Goal: Task Accomplishment & Management: Complete application form

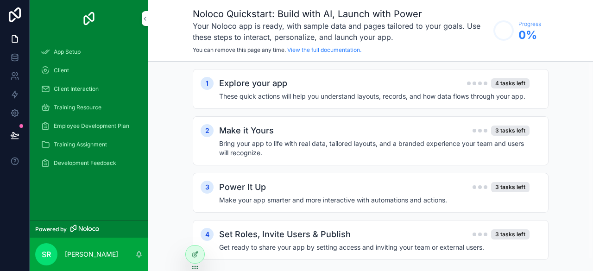
click at [329, 98] on h4 "These quick actions will help you understand layouts, records, and how data flo…" at bounding box center [374, 96] width 310 height 9
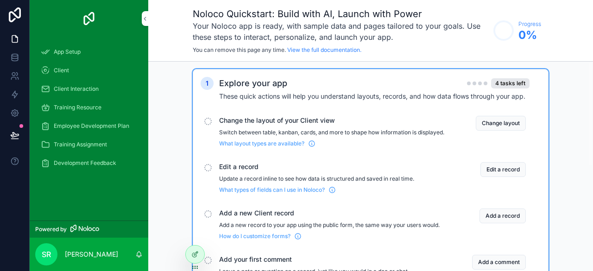
click at [508, 123] on button "Change layout" at bounding box center [501, 123] width 50 height 15
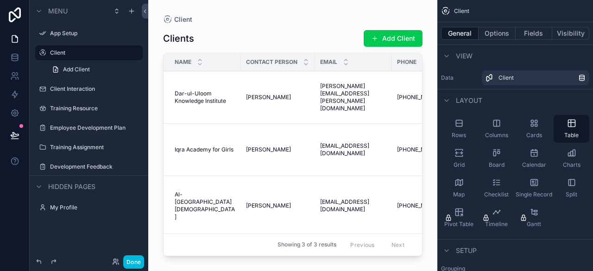
click at [467, 127] on div "Rows" at bounding box center [459, 129] width 36 height 28
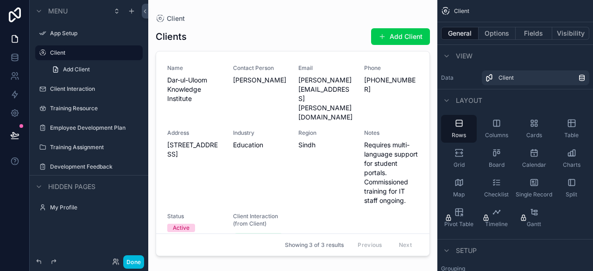
click at [483, 128] on div "Columns" at bounding box center [496, 129] width 36 height 28
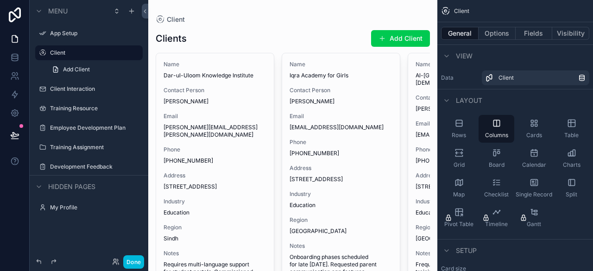
click at [568, 122] on icon "scrollable content" at bounding box center [571, 123] width 9 height 9
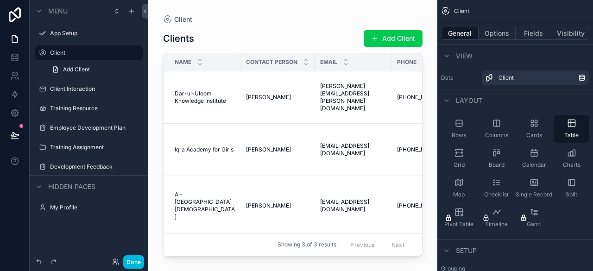
click at [503, 137] on span "Columns" at bounding box center [496, 135] width 23 height 7
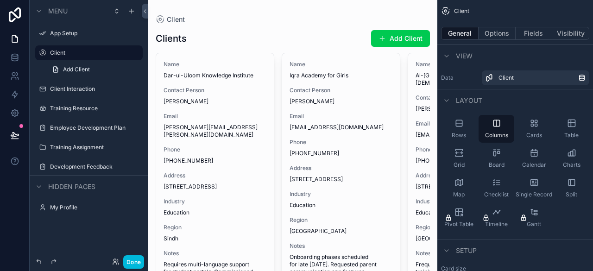
click at [530, 127] on icon "scrollable content" at bounding box center [533, 123] width 9 height 9
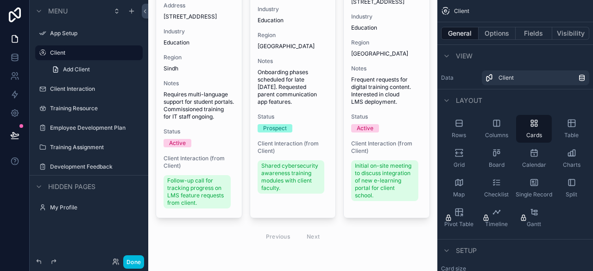
scroll to position [198, 0]
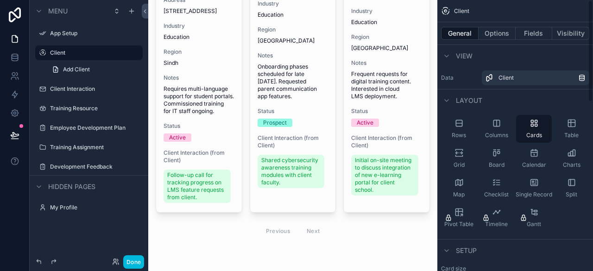
click at [483, 160] on div "Board" at bounding box center [496, 159] width 36 height 28
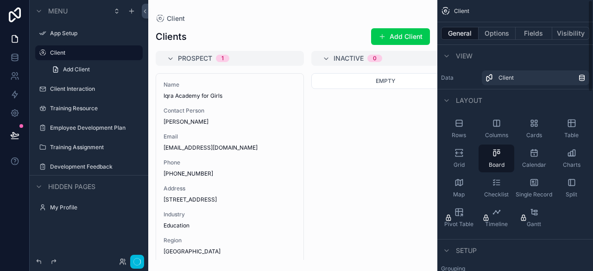
scroll to position [0, 0]
click at [340, 52] on div "scrollable content" at bounding box center [292, 135] width 289 height 271
click at [333, 63] on div "Inactive 0" at bounding box center [385, 58] width 148 height 15
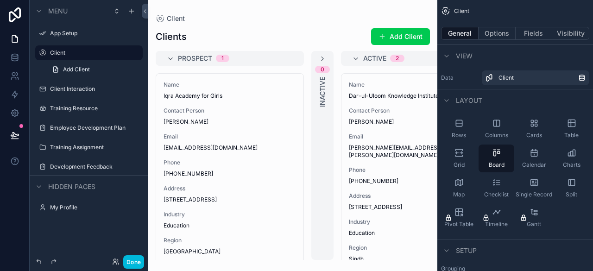
click at [359, 59] on div "Active 2" at bounding box center [415, 58] width 126 height 7
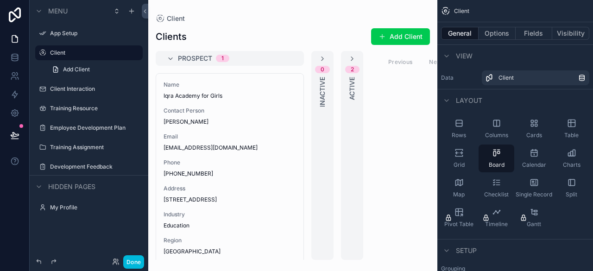
scroll to position [0, 30]
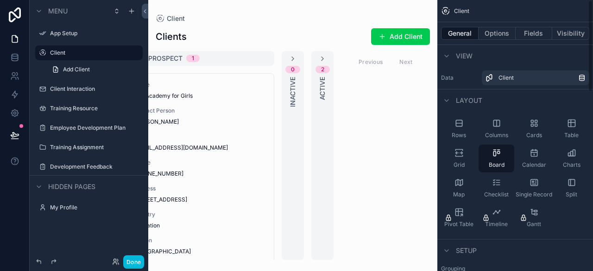
click at [445, 157] on div "Grid" at bounding box center [459, 159] width 36 height 28
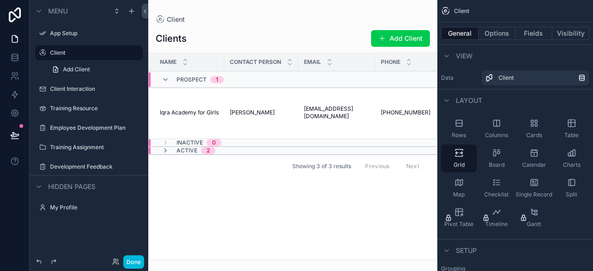
click at [158, 80] on div "Prospect 1" at bounding box center [193, 79] width 84 height 15
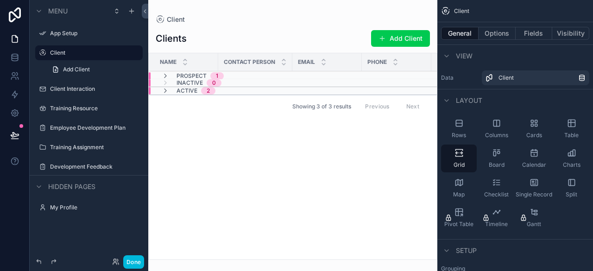
click at [560, 163] on div "Charts" at bounding box center [572, 159] width 36 height 28
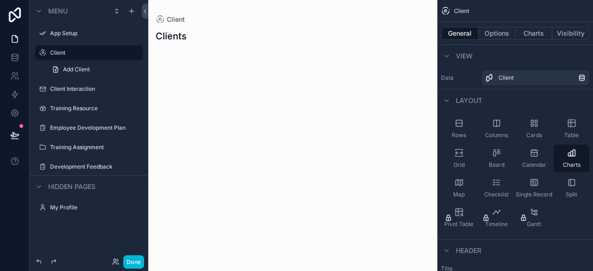
click at [460, 131] on div "Rows" at bounding box center [459, 129] width 36 height 28
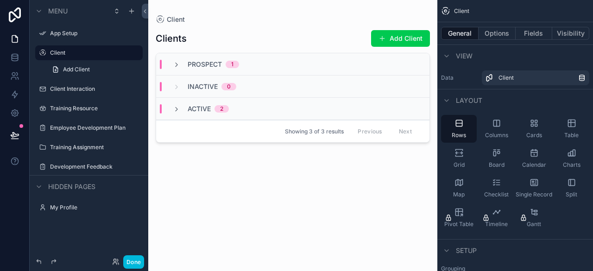
click at [498, 136] on span "Columns" at bounding box center [496, 135] width 23 height 7
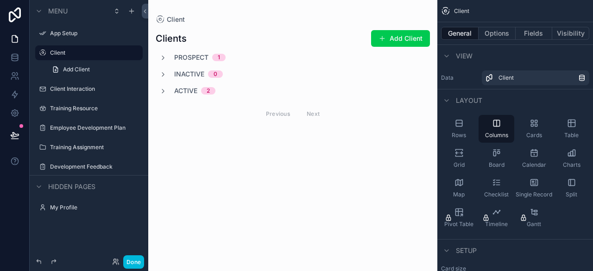
click at [205, 65] on div "Prospect 1 Inactive 0 Active 2 Previous Next" at bounding box center [293, 89] width 274 height 72
click at [176, 61] on span "Prospect" at bounding box center [191, 57] width 34 height 9
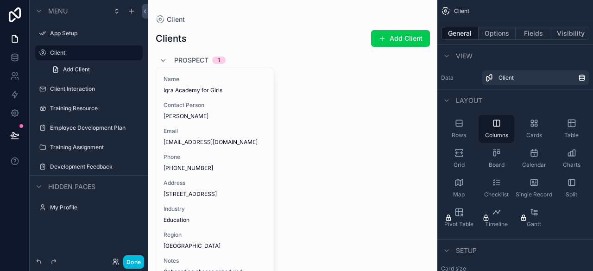
click at [168, 63] on div "Prospect 1" at bounding box center [192, 60] width 66 height 15
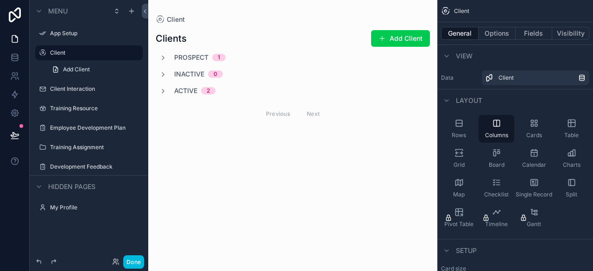
click at [538, 133] on span "Cards" at bounding box center [534, 135] width 16 height 7
click at [245, 59] on div "Prospect 1" at bounding box center [293, 57] width 274 height 9
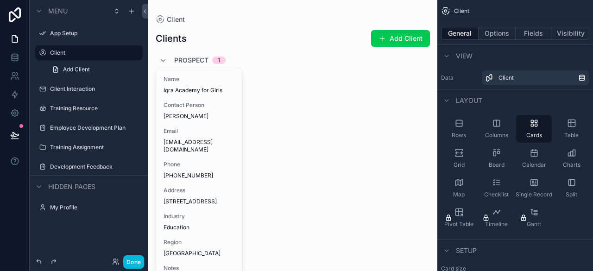
click at [170, 58] on div "Prospect 1" at bounding box center [192, 60] width 66 height 15
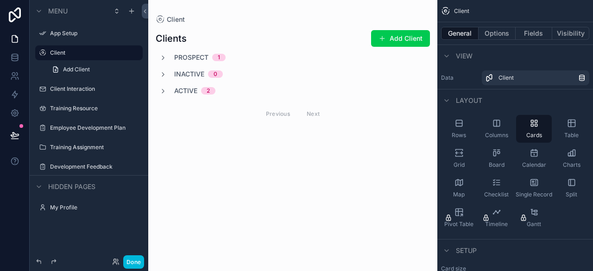
click at [451, 160] on div "Grid" at bounding box center [459, 159] width 36 height 28
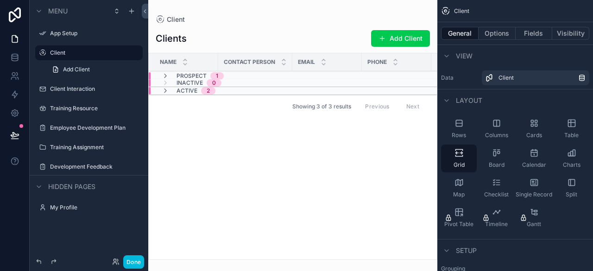
click at [170, 77] on div "Prospect 1" at bounding box center [193, 75] width 62 height 7
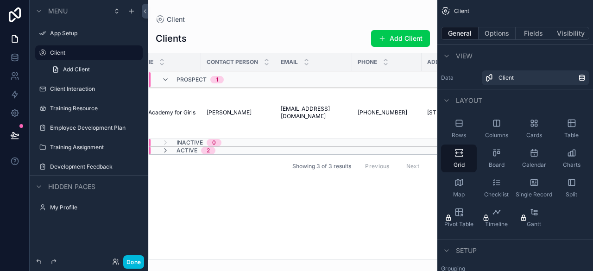
scroll to position [0, 0]
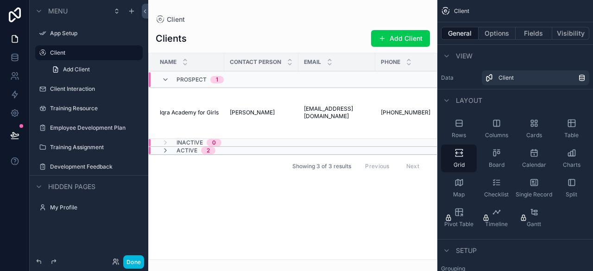
click at [163, 79] on icon "scrollable content" at bounding box center [165, 79] width 7 height 7
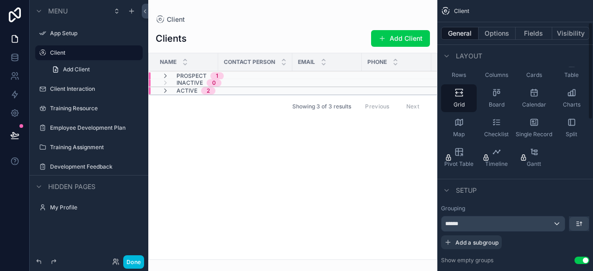
scroll to position [58, 0]
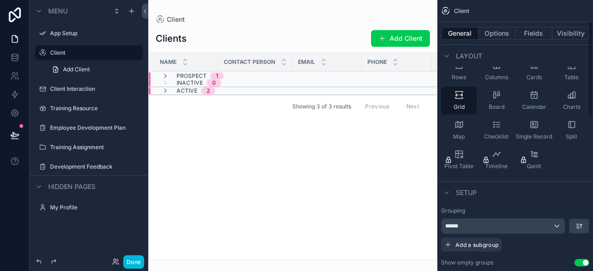
click at [496, 129] on icon "scrollable content" at bounding box center [496, 124] width 9 height 9
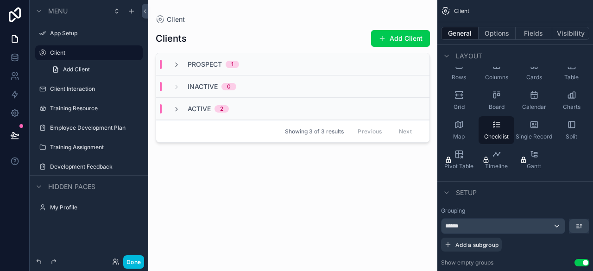
click at [166, 64] on div "Prospect 1" at bounding box center [206, 64] width 88 height 9
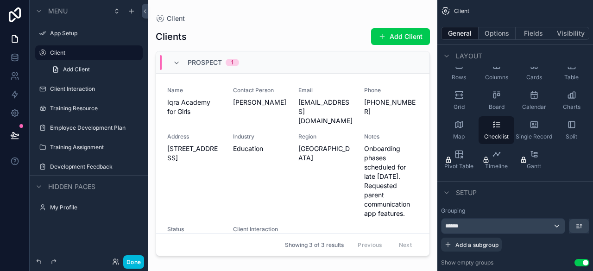
click at [172, 68] on div "Prospect 1" at bounding box center [206, 62] width 88 height 15
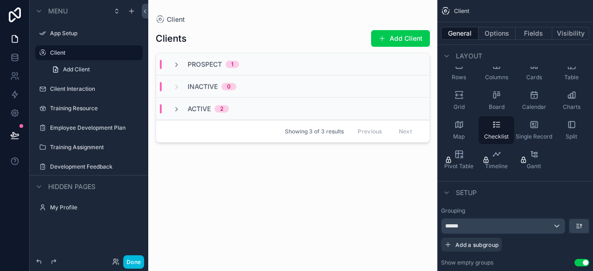
click at [172, 68] on div "Prospect 1" at bounding box center [206, 64] width 88 height 9
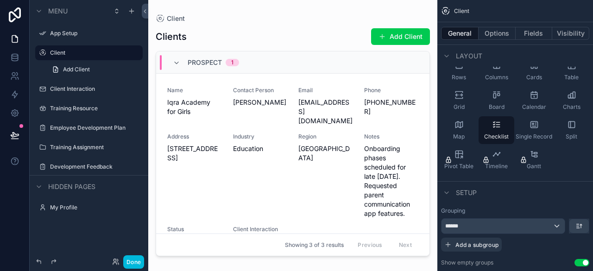
click at [172, 68] on div "Prospect 1" at bounding box center [206, 62] width 88 height 15
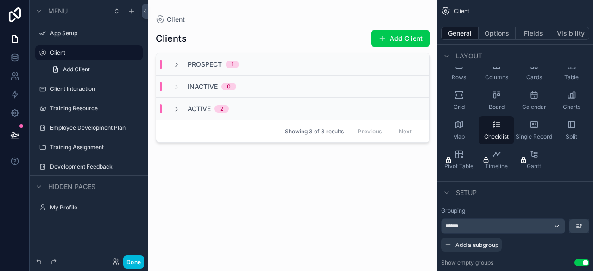
click at [214, 109] on div "Active 2" at bounding box center [208, 108] width 41 height 9
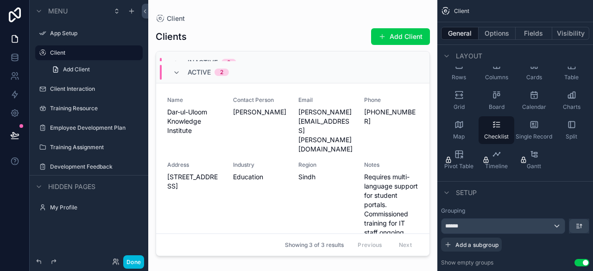
scroll to position [0, 0]
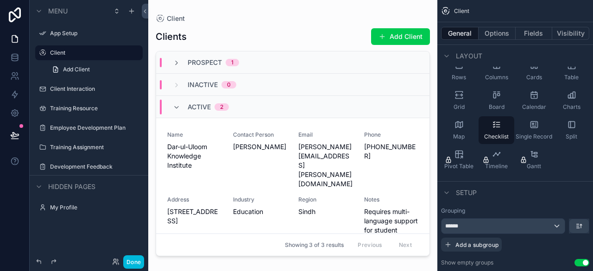
click at [242, 196] on div "Industry Education" at bounding box center [260, 206] width 55 height 20
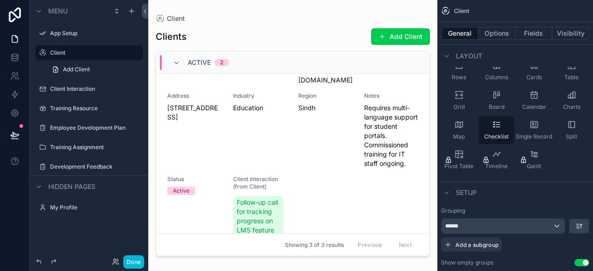
scroll to position [103, 0]
click at [182, 59] on div "Active 2" at bounding box center [201, 62] width 56 height 15
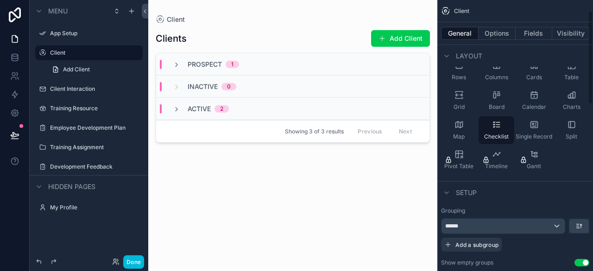
scroll to position [24, 0]
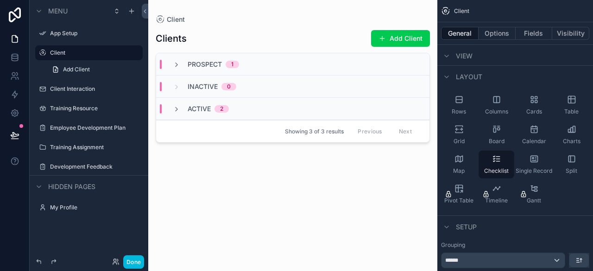
click at [497, 138] on span "Board" at bounding box center [497, 141] width 16 height 7
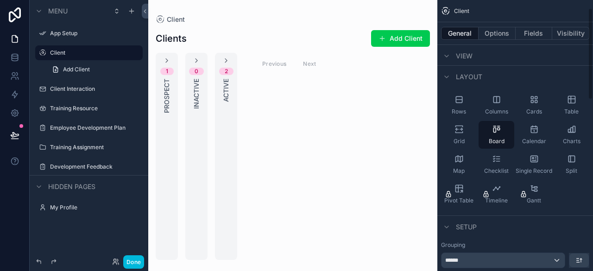
click at [457, 135] on div "Grid" at bounding box center [459, 135] width 36 height 28
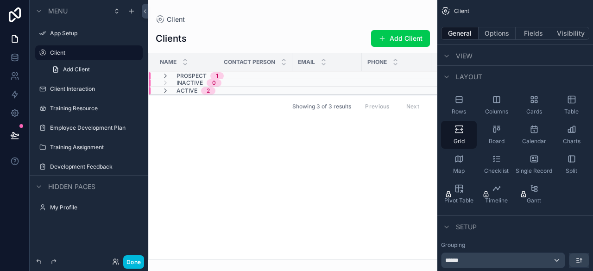
click at [499, 112] on span "Columns" at bounding box center [496, 111] width 23 height 7
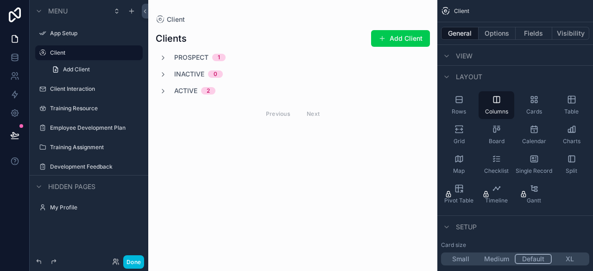
click at [483, 105] on div "Columns" at bounding box center [496, 105] width 36 height 28
click at [465, 105] on div "Rows" at bounding box center [459, 105] width 36 height 28
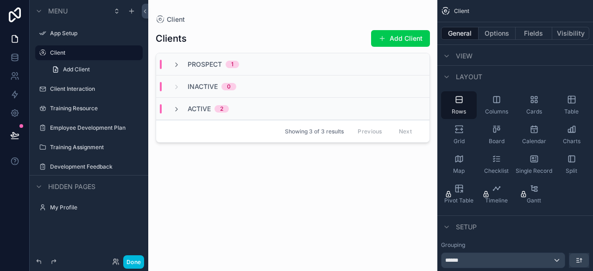
click at [487, 106] on div "Columns" at bounding box center [496, 105] width 36 height 28
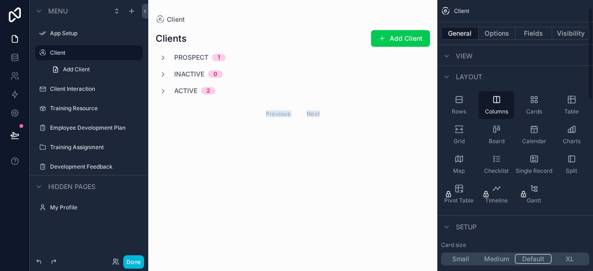
drag, startPoint x: 403, startPoint y: 91, endPoint x: 492, endPoint y: 114, distance: 92.5
click at [492, 114] on div "App Setup Client Client Interaction Training Resource Employee Development Plan…" at bounding box center [370, 135] width 445 height 271
click at [458, 108] on span "Rows" at bounding box center [459, 111] width 14 height 7
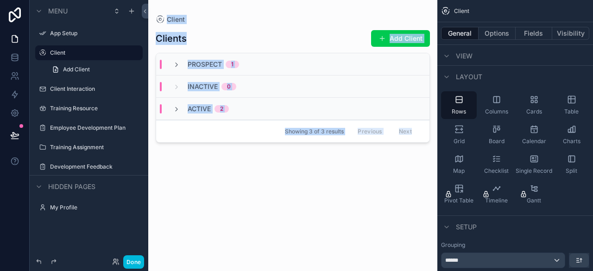
click at [360, 197] on div "Clients Add Client Prospect 1 Inactive 0 Active 2 Showing 3 of 3 results Previo…" at bounding box center [293, 142] width 274 height 236
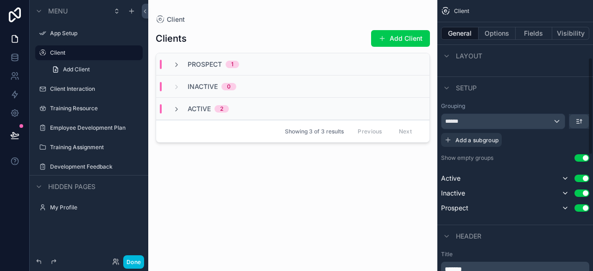
scroll to position [164, 0]
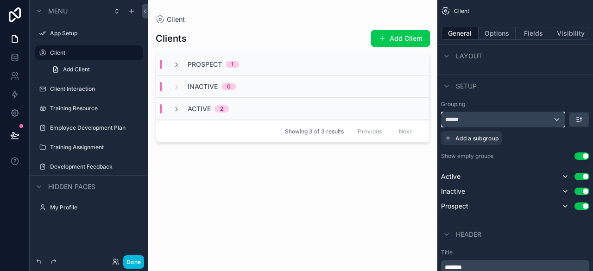
click at [505, 124] on div "******" at bounding box center [502, 119] width 123 height 15
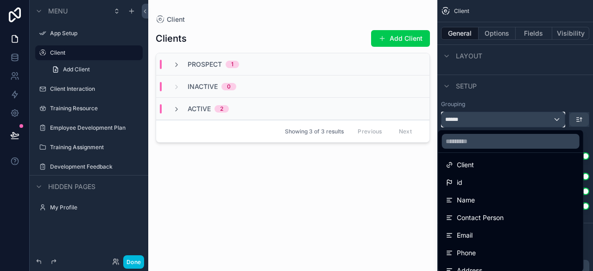
scroll to position [11, 0]
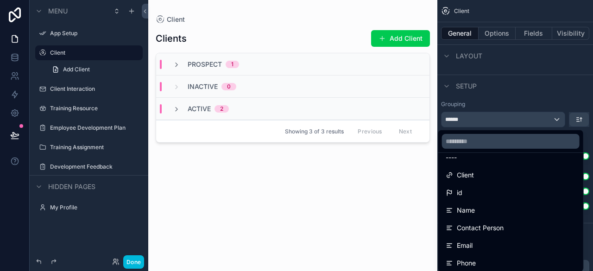
click at [498, 214] on div "Name" at bounding box center [511, 210] width 130 height 11
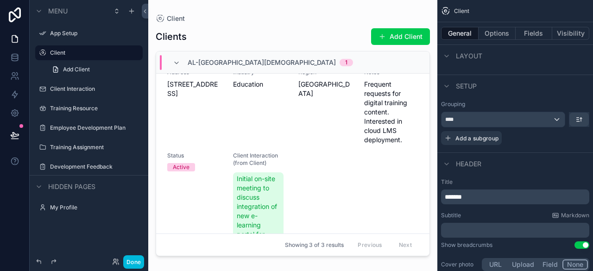
scroll to position [634, 0]
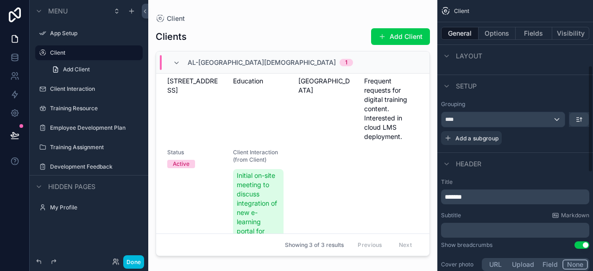
click at [506, 199] on p "*******" at bounding box center [516, 196] width 143 height 9
click at [478, 197] on p "*******" at bounding box center [516, 196] width 143 height 9
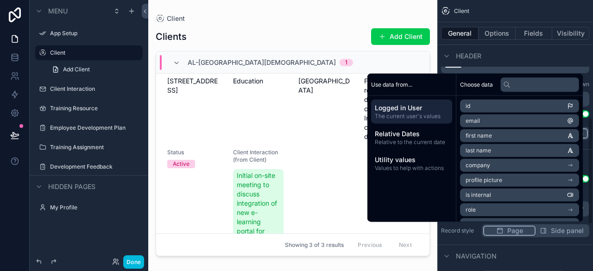
scroll to position [296, 0]
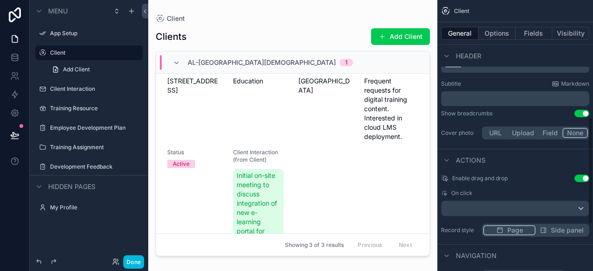
click at [496, 248] on div "Navigation" at bounding box center [515, 255] width 156 height 22
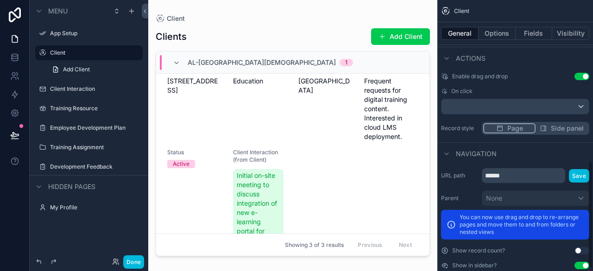
scroll to position [413, 0]
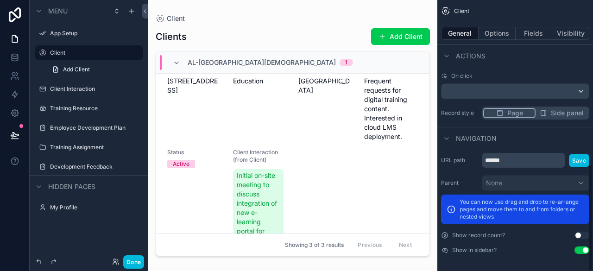
click at [580, 163] on button "Save" at bounding box center [579, 160] width 20 height 13
click at [100, 69] on link "Add Client" at bounding box center [94, 69] width 96 height 15
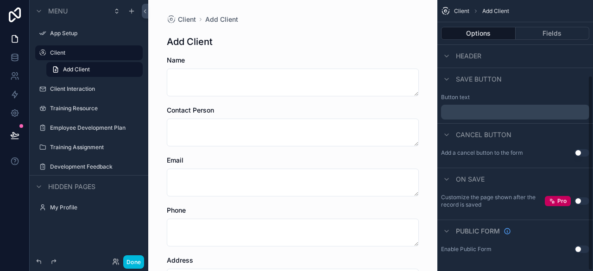
click at [81, 91] on label "Client Interaction" at bounding box center [93, 88] width 87 height 7
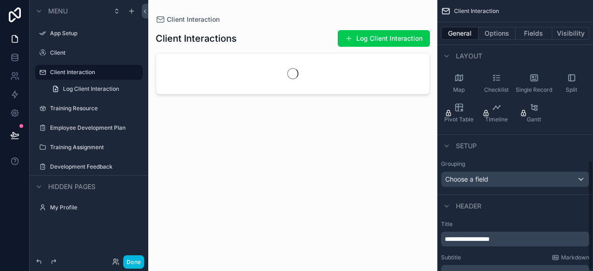
scroll to position [396, 0]
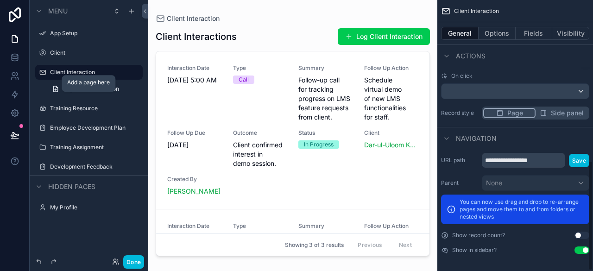
click at [0, 0] on div "scrollable content" at bounding box center [0, 0] width 0 height 0
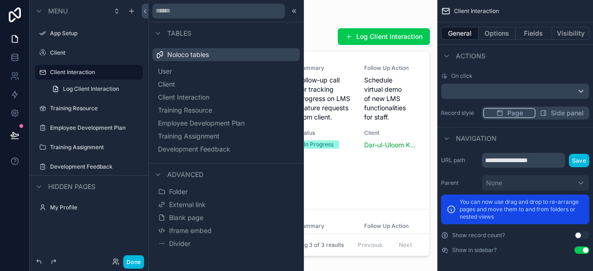
click at [81, 105] on div "Training Resource" at bounding box center [95, 108] width 91 height 7
click at [82, 112] on div "Training Resource" at bounding box center [95, 108] width 91 height 7
